Goal: Task Accomplishment & Management: Use online tool/utility

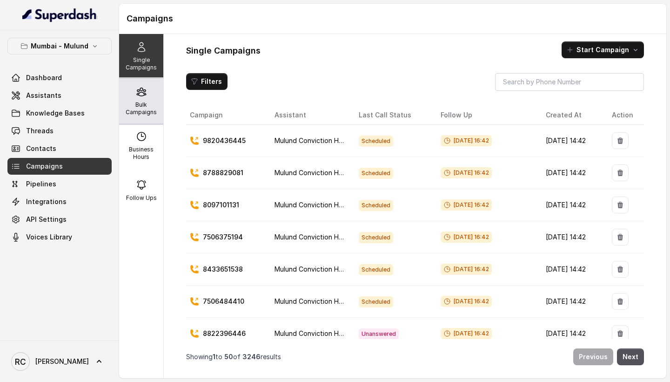
click at [134, 99] on div "Bulk Campaigns" at bounding box center [141, 101] width 44 height 45
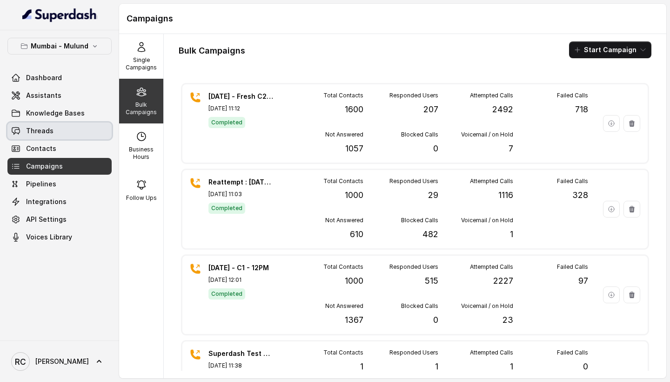
click at [77, 131] on link "Threads" at bounding box center [59, 130] width 104 height 17
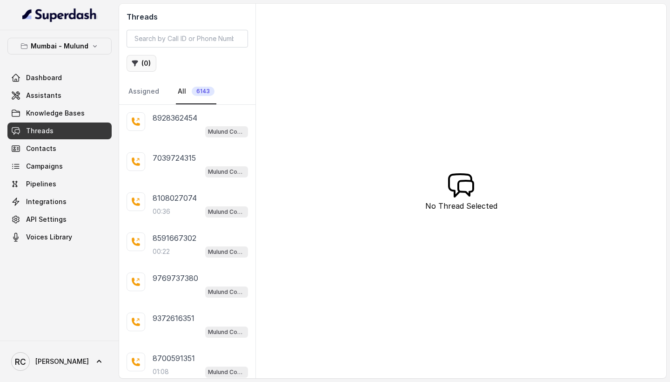
click at [148, 64] on button "( 0 )" at bounding box center [142, 63] width 30 height 17
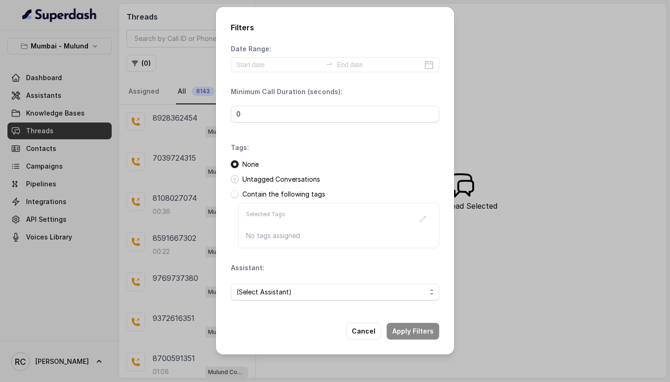
click at [236, 179] on span at bounding box center [235, 179] width 8 height 8
click at [287, 288] on span "(Select Assistant)" at bounding box center [331, 291] width 190 height 11
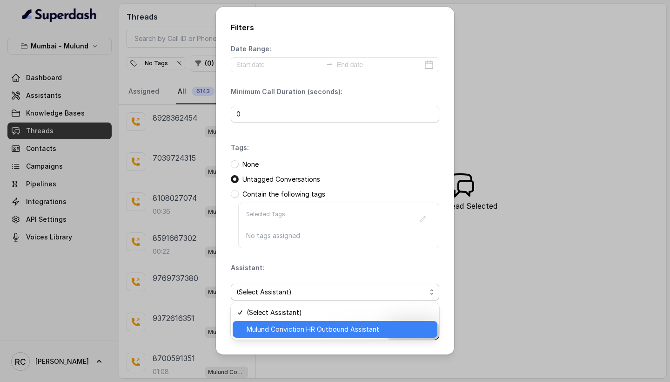
click at [301, 328] on span "Mulund Conviction HR Outbound Assistant" at bounding box center [339, 329] width 185 height 11
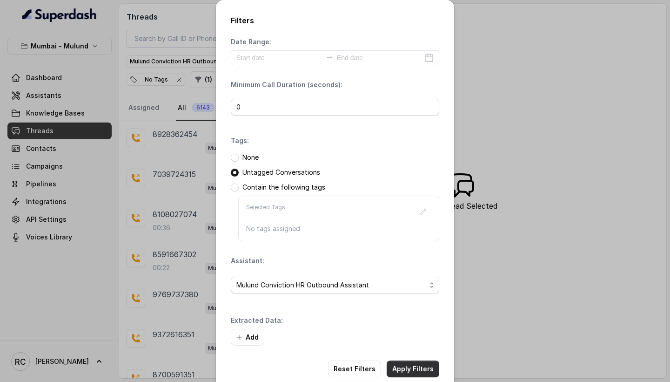
click at [406, 367] on button "Apply Filters" at bounding box center [413, 368] width 53 height 17
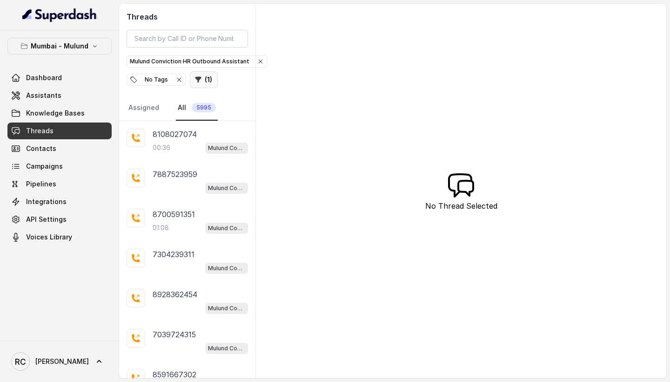
click at [196, 79] on icon "button" at bounding box center [199, 80] width 6 height 6
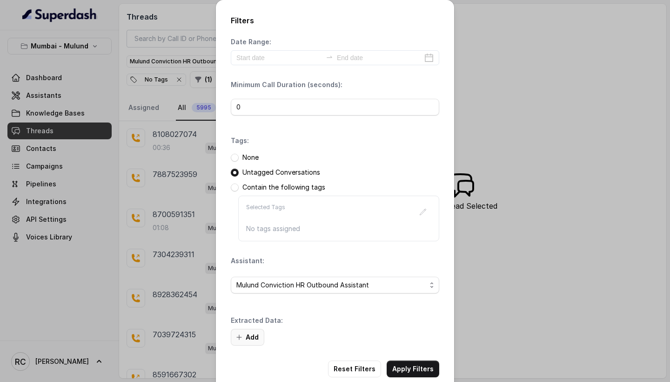
click at [255, 335] on button "Add" at bounding box center [248, 337] width 34 height 17
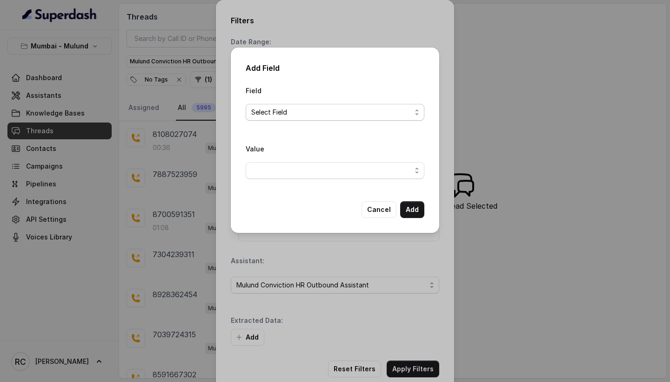
click at [307, 116] on span "Select Field" at bounding box center [331, 112] width 160 height 11
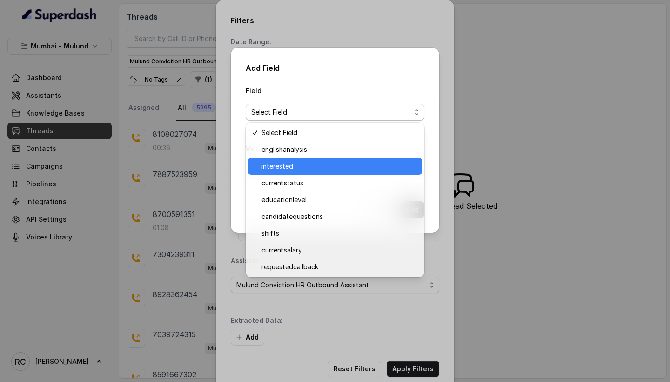
click at [310, 166] on span "interested" at bounding box center [339, 166] width 155 height 11
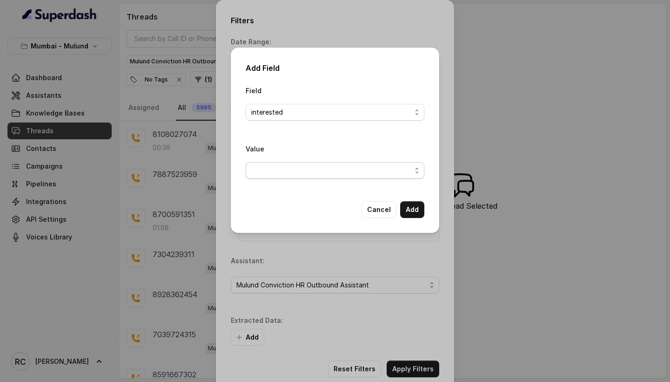
click at [314, 174] on span "button" at bounding box center [335, 170] width 179 height 17
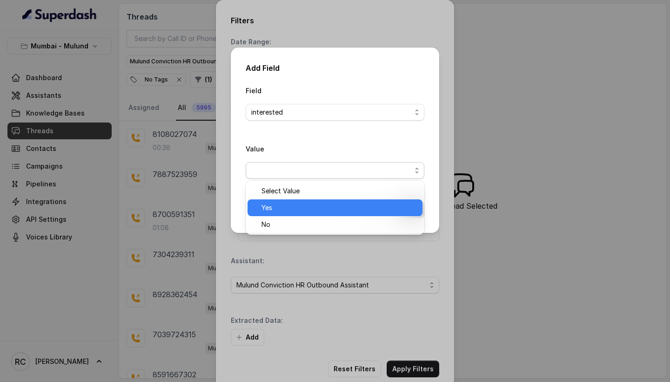
click at [319, 211] on span "Yes" at bounding box center [339, 207] width 155 height 11
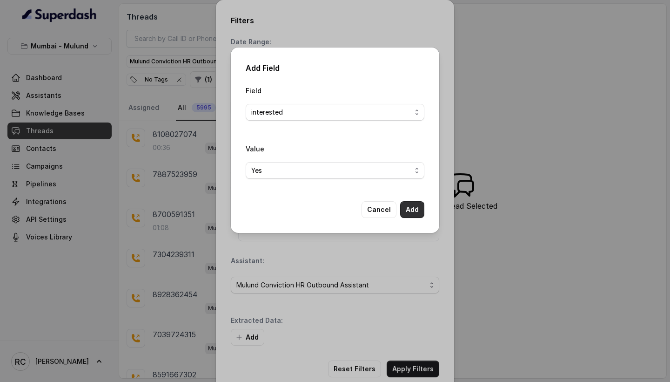
click at [411, 216] on button "Add" at bounding box center [412, 209] width 24 height 17
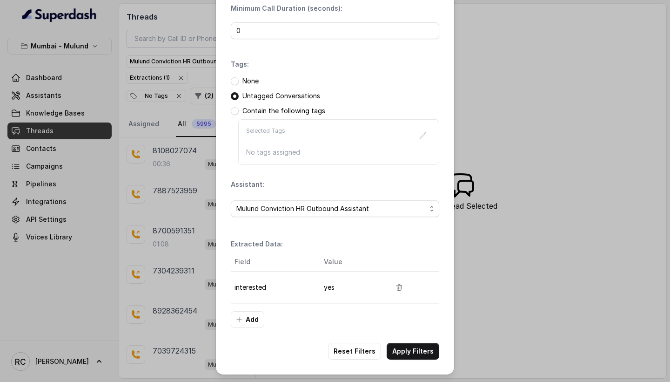
scroll to position [76, 0]
click at [431, 352] on button "Apply Filters" at bounding box center [413, 351] width 53 height 17
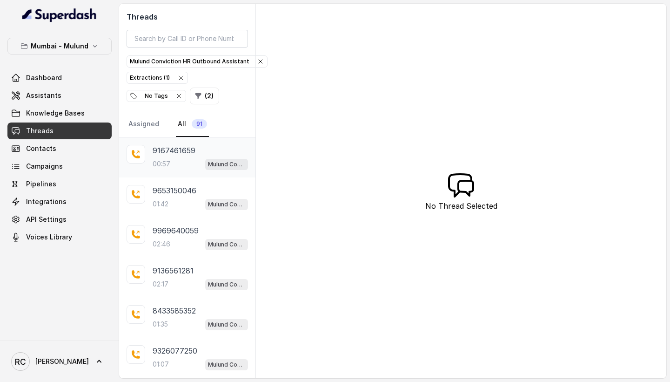
click at [175, 157] on div "9167461659 00:57 Mulund Conviction HR Outbound Assistant" at bounding box center [200, 157] width 95 height 25
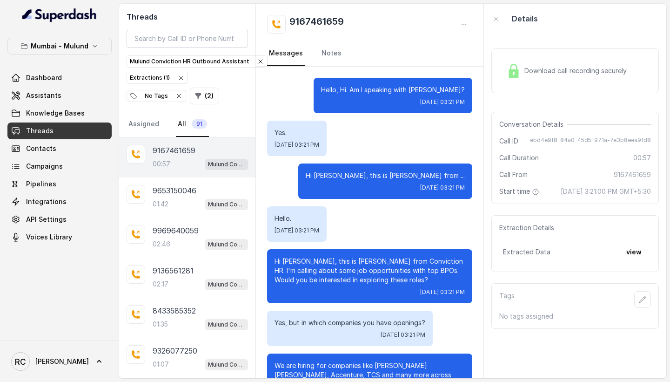
scroll to position [335, 0]
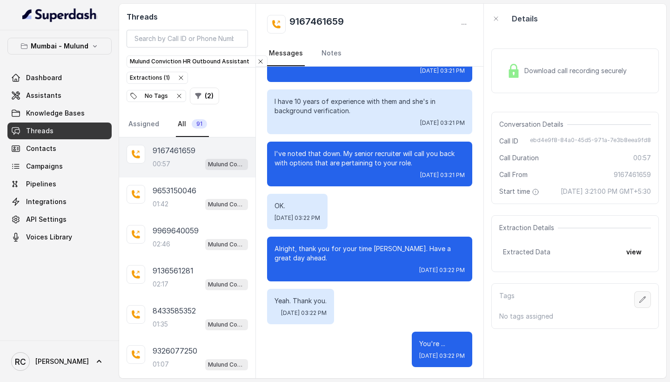
click at [641, 303] on icon "button" at bounding box center [642, 299] width 7 height 7
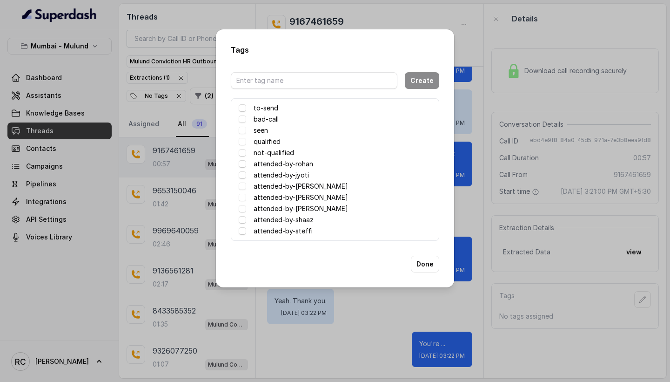
click at [300, 162] on label "attended-by-rohan" at bounding box center [284, 163] width 60 height 11
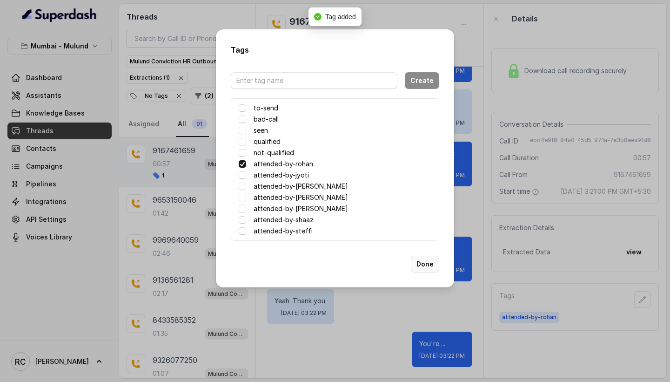
click at [433, 264] on button "Done" at bounding box center [425, 264] width 28 height 17
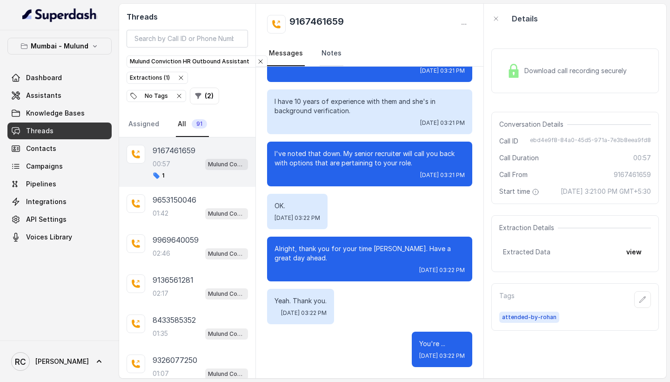
click at [335, 55] on link "Notes" at bounding box center [332, 53] width 24 height 25
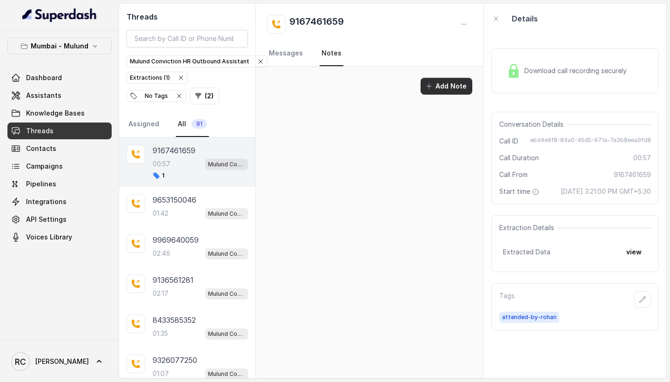
click at [454, 84] on button "Add Note" at bounding box center [447, 86] width 52 height 17
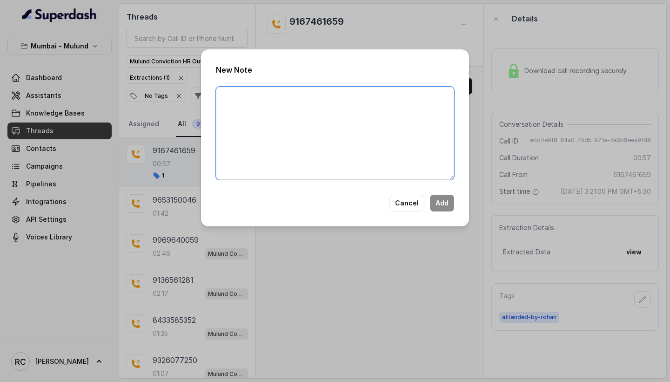
click at [418, 103] on textarea at bounding box center [335, 133] width 238 height 93
type textarea "Looking for non voice ids 43k average comms no options"
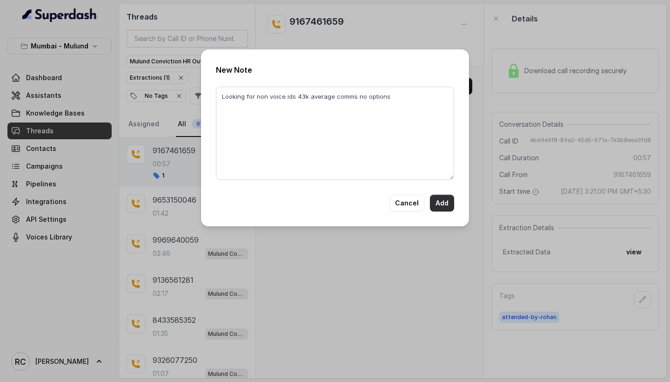
click at [452, 206] on button "Add" at bounding box center [442, 203] width 24 height 17
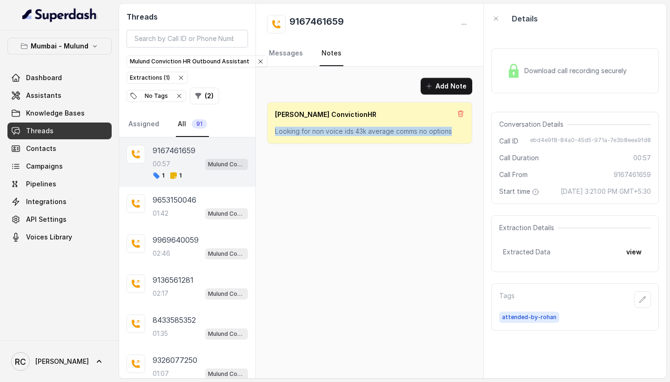
drag, startPoint x: 449, startPoint y: 132, endPoint x: 274, endPoint y: 130, distance: 175.0
click at [274, 130] on div "[PERSON_NAME] ConvictionHR Looking for non voice ids 43k average comms no optio…" at bounding box center [369, 123] width 205 height 42
copy p "Looking for non voice ids 43k average comms no options"
click at [462, 114] on icon at bounding box center [461, 113] width 5 height 6
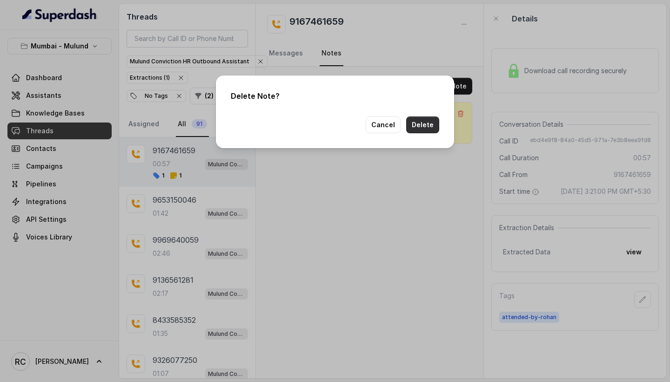
click at [431, 127] on button "Delete" at bounding box center [422, 124] width 33 height 17
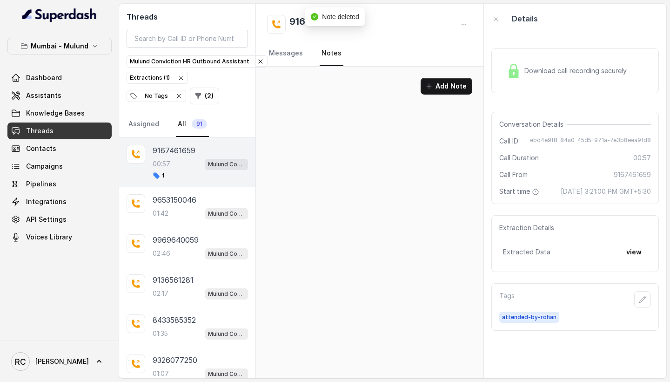
click at [449, 84] on button "Add Note" at bounding box center [447, 86] width 52 height 17
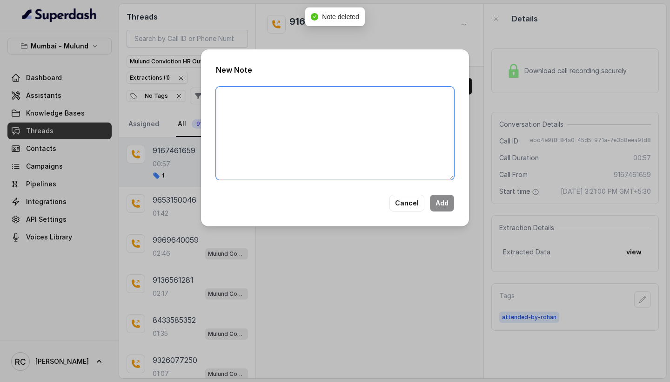
click at [421, 129] on textarea at bounding box center [335, 133] width 238 height 93
paste textarea "Looking for non voice ids 43k average comms no options"
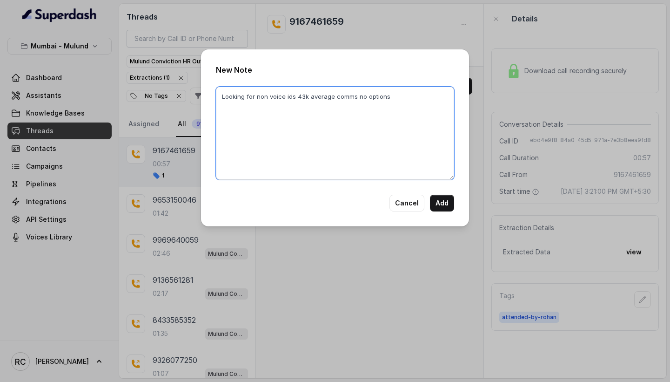
click at [287, 96] on textarea "Looking for non voice ids 43k average comms no options" at bounding box center [335, 133] width 238 height 93
type textarea "Looking for non voice lds 43k average comms no options"
click at [439, 204] on button "Add" at bounding box center [442, 203] width 24 height 17
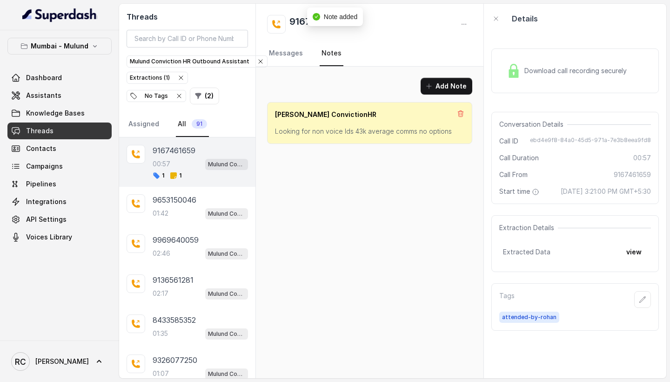
click at [390, 203] on div "Add Note [PERSON_NAME] ConvictionHR Looking for non voice lds 43k average comms…" at bounding box center [370, 222] width 228 height 311
click at [184, 205] on p "9653150046" at bounding box center [175, 199] width 44 height 11
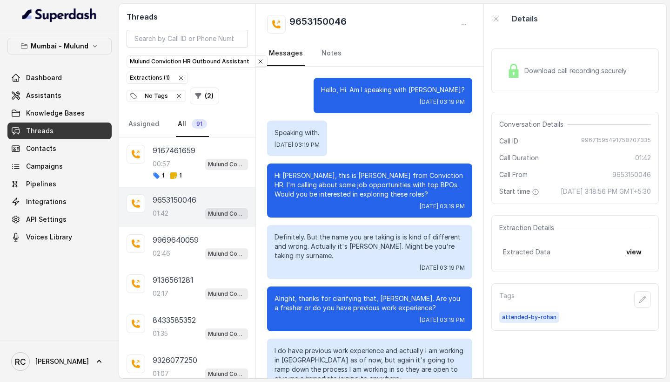
scroll to position [620, 0]
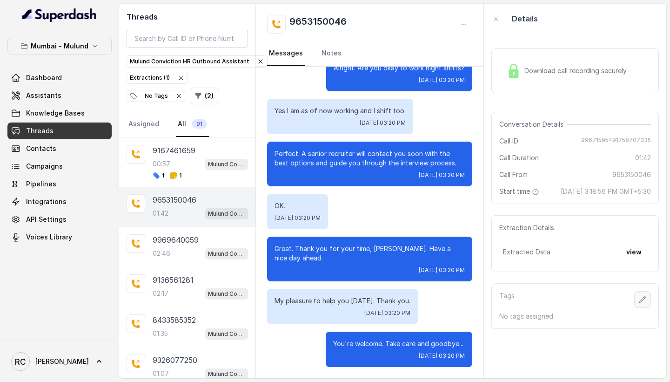
click at [641, 303] on icon "button" at bounding box center [642, 299] width 7 height 7
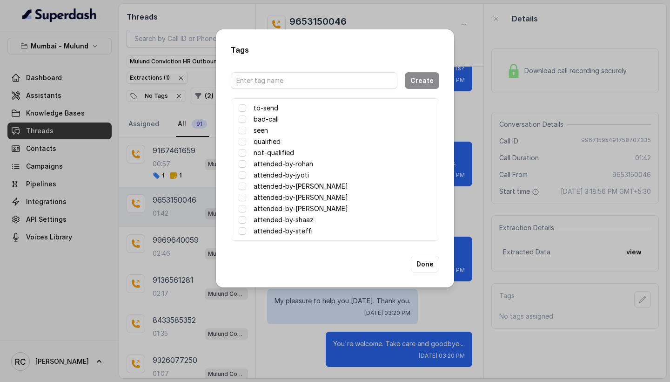
click at [278, 165] on label "attended-by-rohan" at bounding box center [284, 163] width 60 height 11
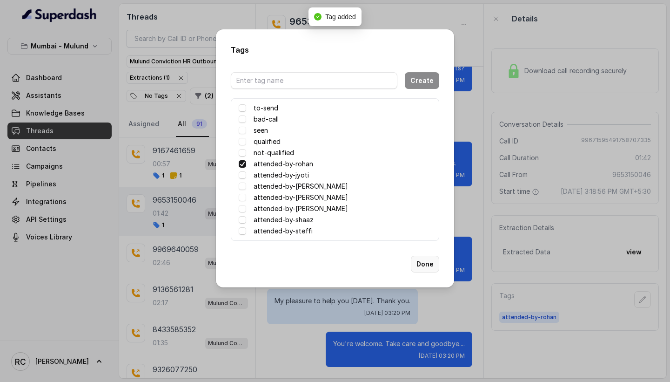
click at [431, 263] on button "Done" at bounding box center [425, 264] width 28 height 17
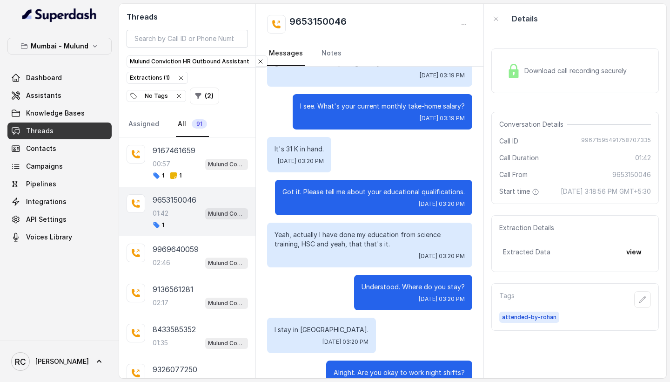
scroll to position [312, 0]
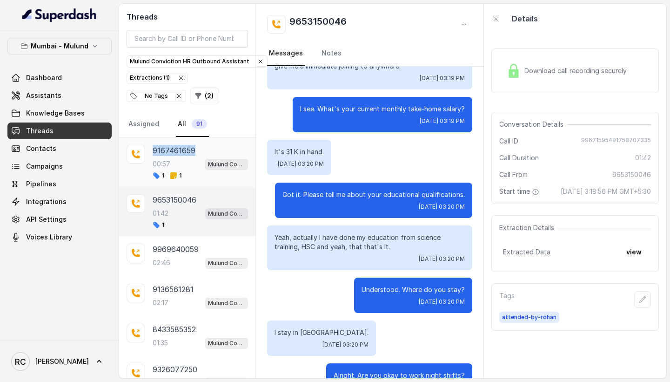
drag, startPoint x: 199, startPoint y: 150, endPoint x: 146, endPoint y: 146, distance: 53.7
click at [146, 146] on div "9167461659 00:57 Mulund Conviction HR Outbound Assistant 1 1" at bounding box center [187, 161] width 136 height 49
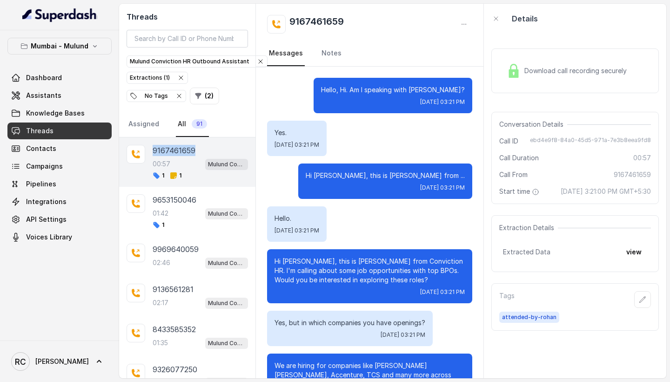
scroll to position [335, 0]
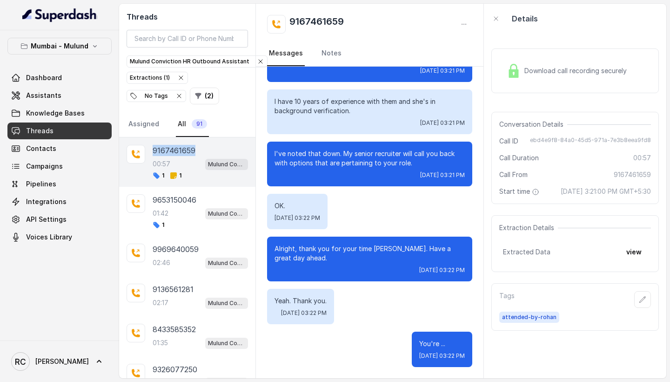
click at [191, 171] on div "9167461659 00:57 Mulund Conviction HR Outbound Assistant 1 1" at bounding box center [200, 162] width 95 height 34
click at [338, 52] on link "Notes" at bounding box center [332, 53] width 24 height 25
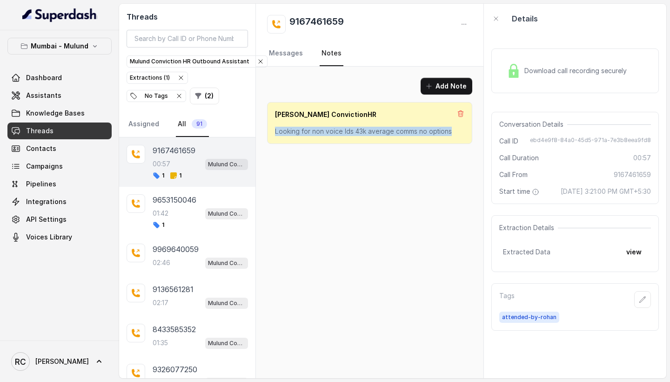
drag, startPoint x: 273, startPoint y: 132, endPoint x: 450, endPoint y: 134, distance: 177.4
click at [450, 134] on div "[PERSON_NAME] ConvictionHR Looking for non voice lds 43k average comms no optio…" at bounding box center [369, 123] width 205 height 42
copy p "Looking for non voice lds 43k average comms no options"
click at [188, 204] on p "9653150046" at bounding box center [175, 199] width 44 height 11
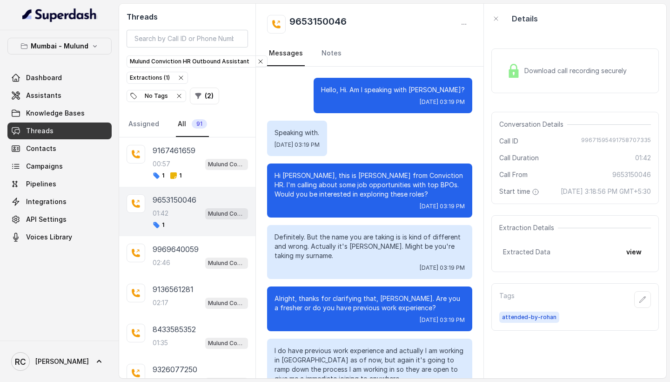
scroll to position [620, 0]
